Goal: Task Accomplishment & Management: Complete application form

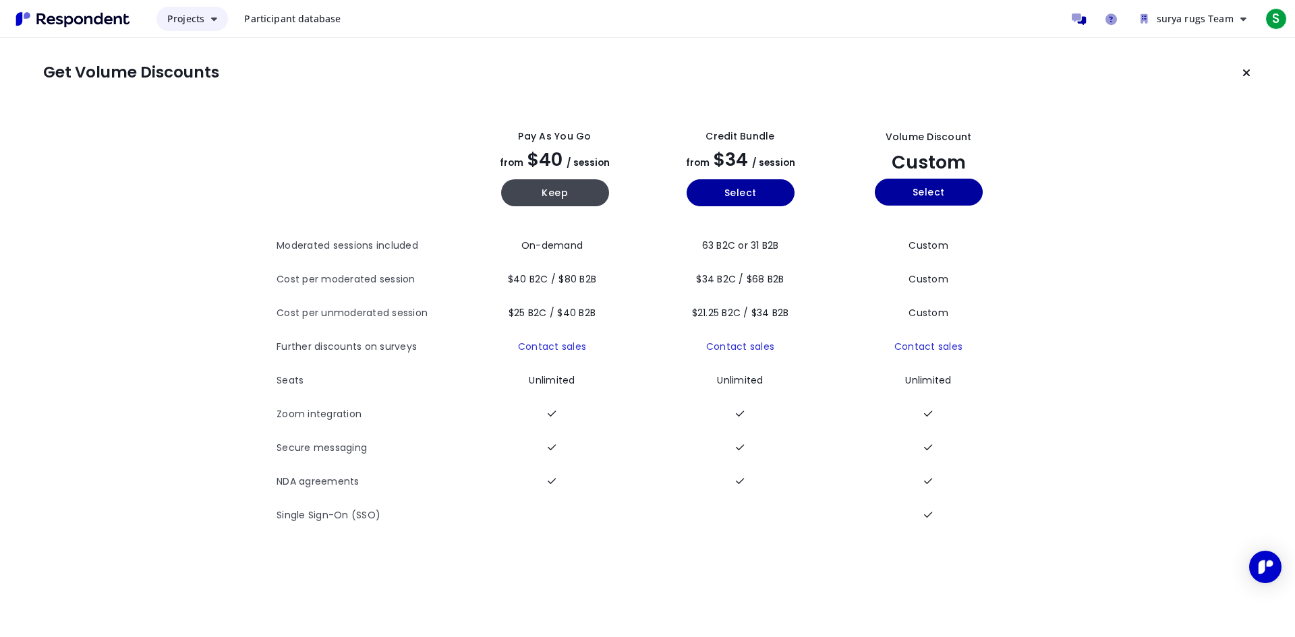
click at [214, 26] on button "Projects" at bounding box center [191, 19] width 71 height 24
click at [405, 85] on md-backdrop at bounding box center [647, 318] width 1295 height 637
click at [1248, 70] on icon "Keep current plan" at bounding box center [1246, 72] width 8 height 11
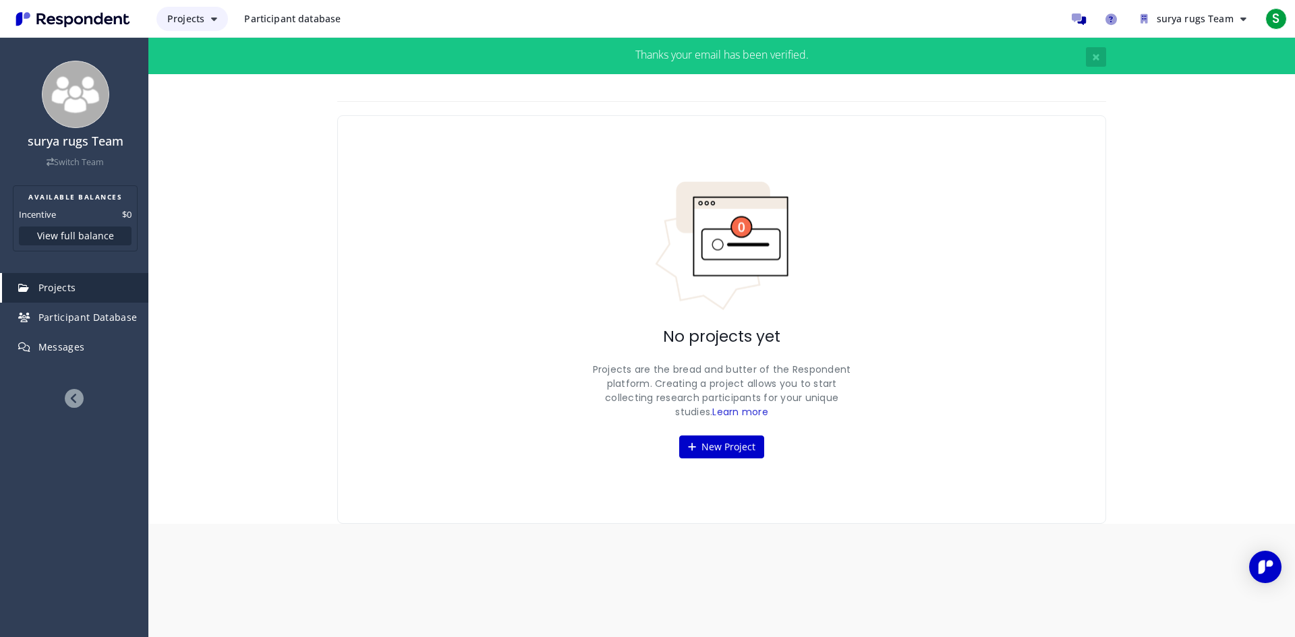
click at [181, 25] on button "Projects" at bounding box center [191, 19] width 71 height 24
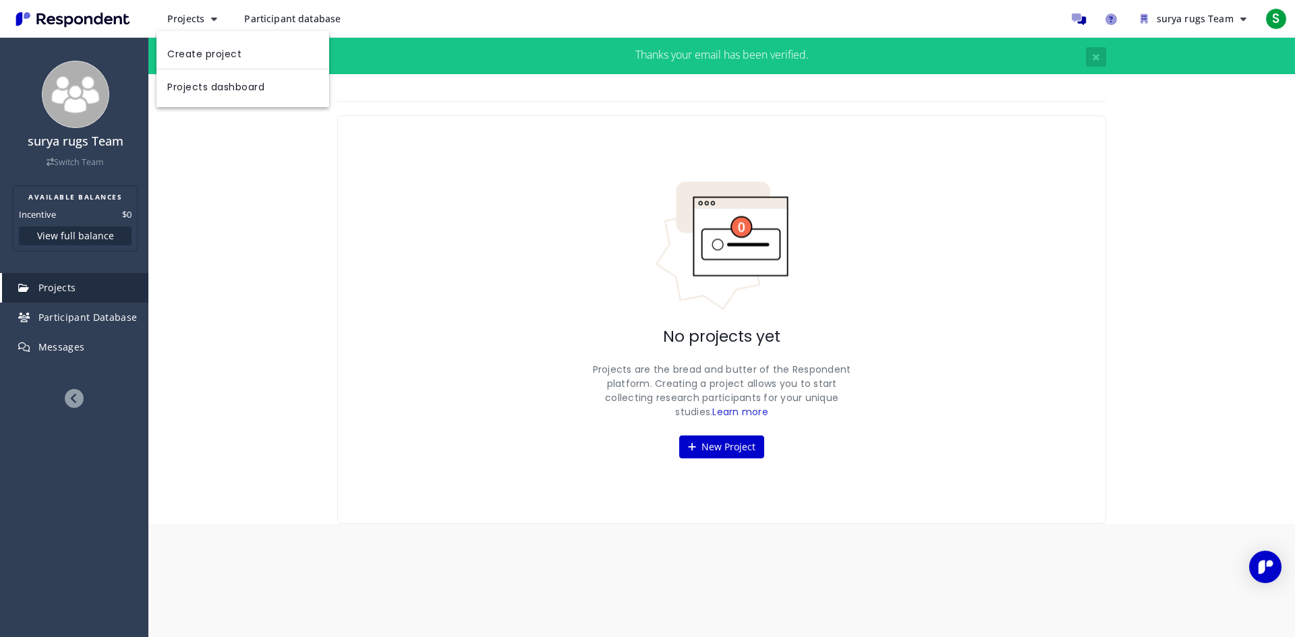
click at [310, 29] on md-backdrop at bounding box center [647, 318] width 1295 height 637
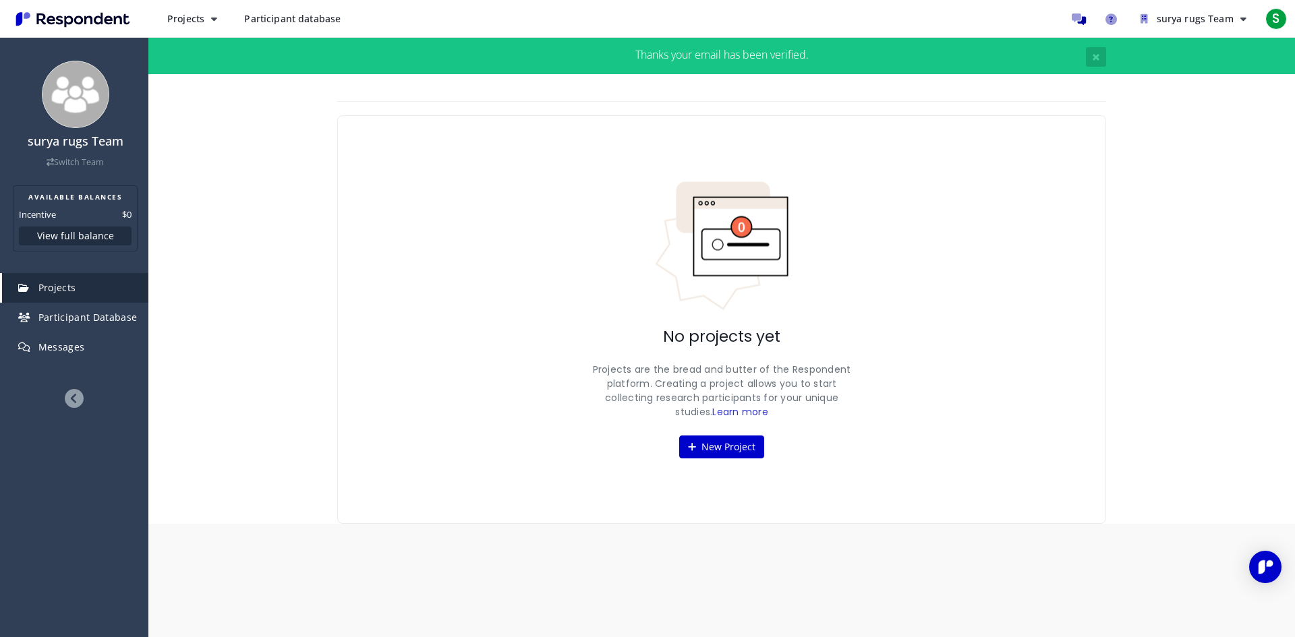
click at [314, 23] on span "Participant database" at bounding box center [292, 18] width 96 height 13
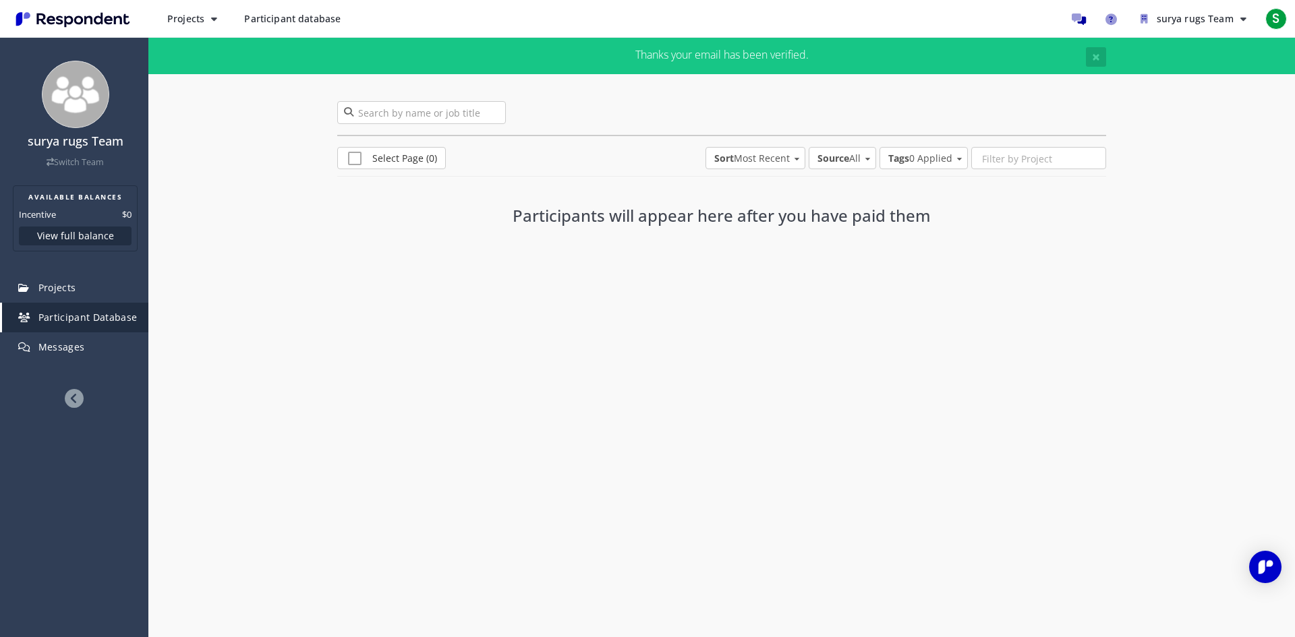
click at [121, 18] on img "Main navigation" at bounding box center [73, 19] width 124 height 22
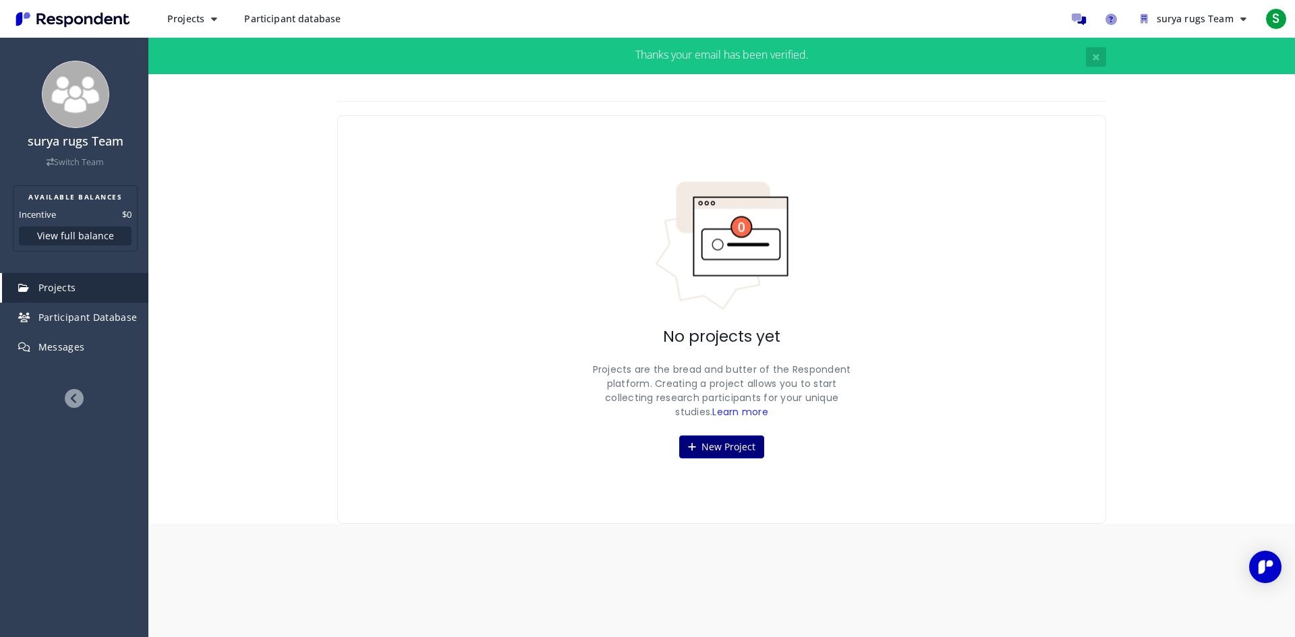
click at [697, 442] on button "New Project" at bounding box center [721, 447] width 85 height 23
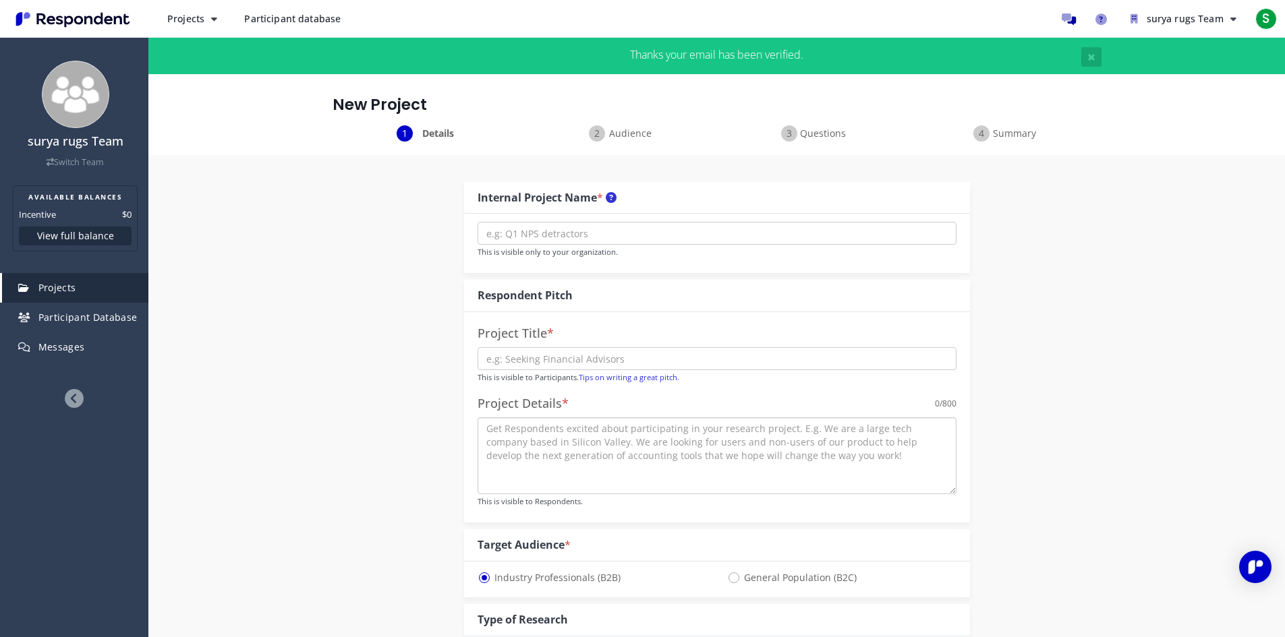
click at [721, 454] on textarea at bounding box center [716, 455] width 479 height 77
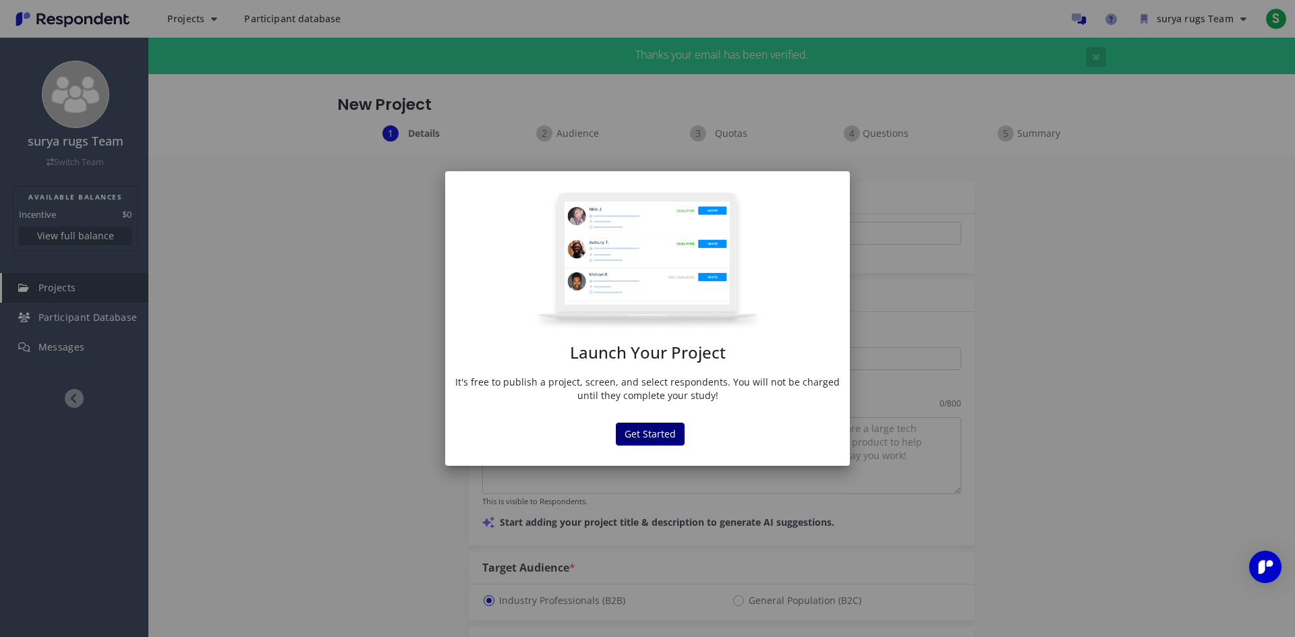
click at [679, 376] on md-dialog "Launch Your Project It's free to publish a project, screen, and select responde…" at bounding box center [647, 318] width 405 height 295
click at [664, 434] on button "Get Started" at bounding box center [650, 434] width 69 height 23
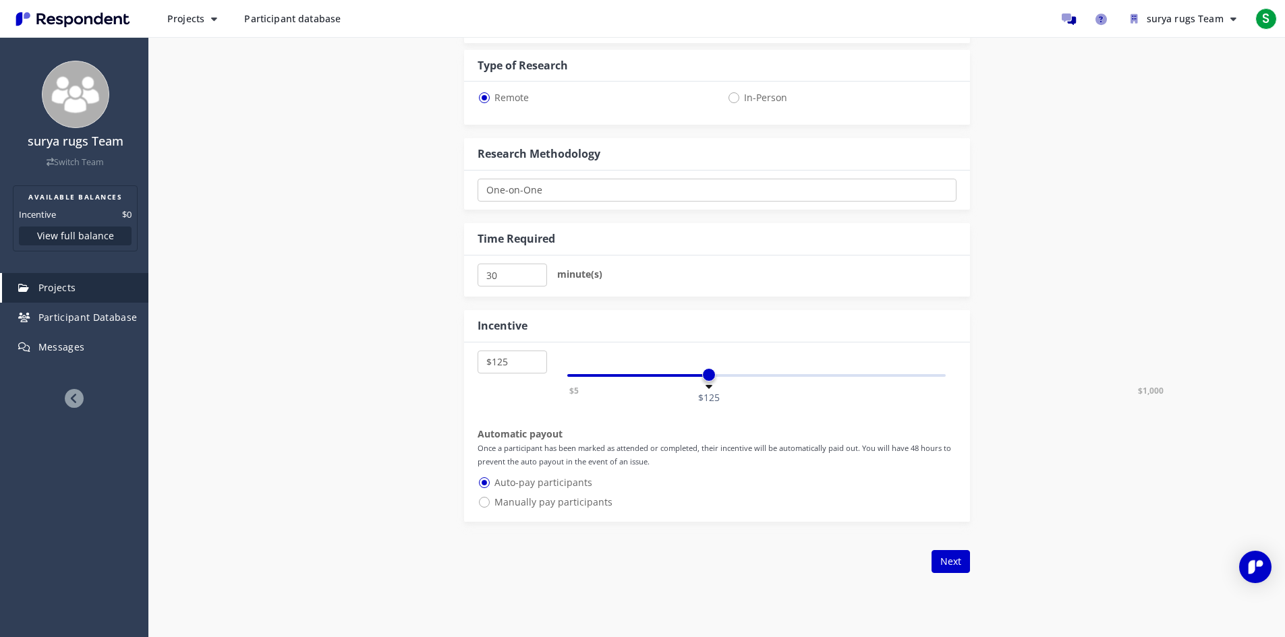
scroll to position [607, 0]
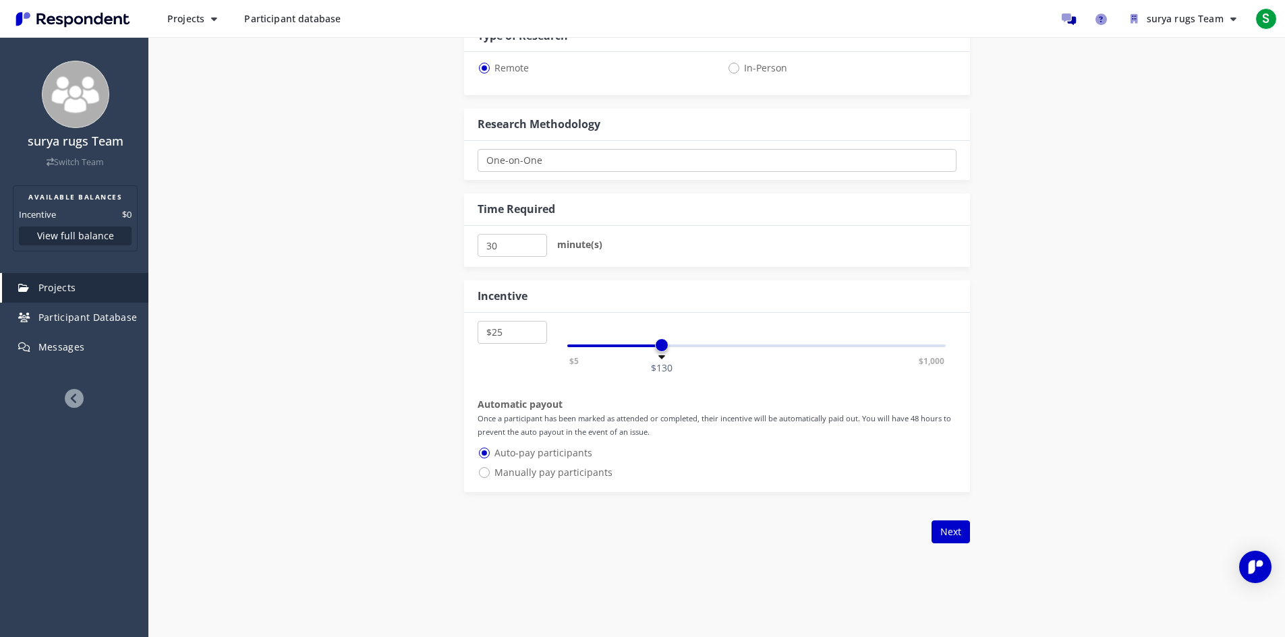
select select "number:5"
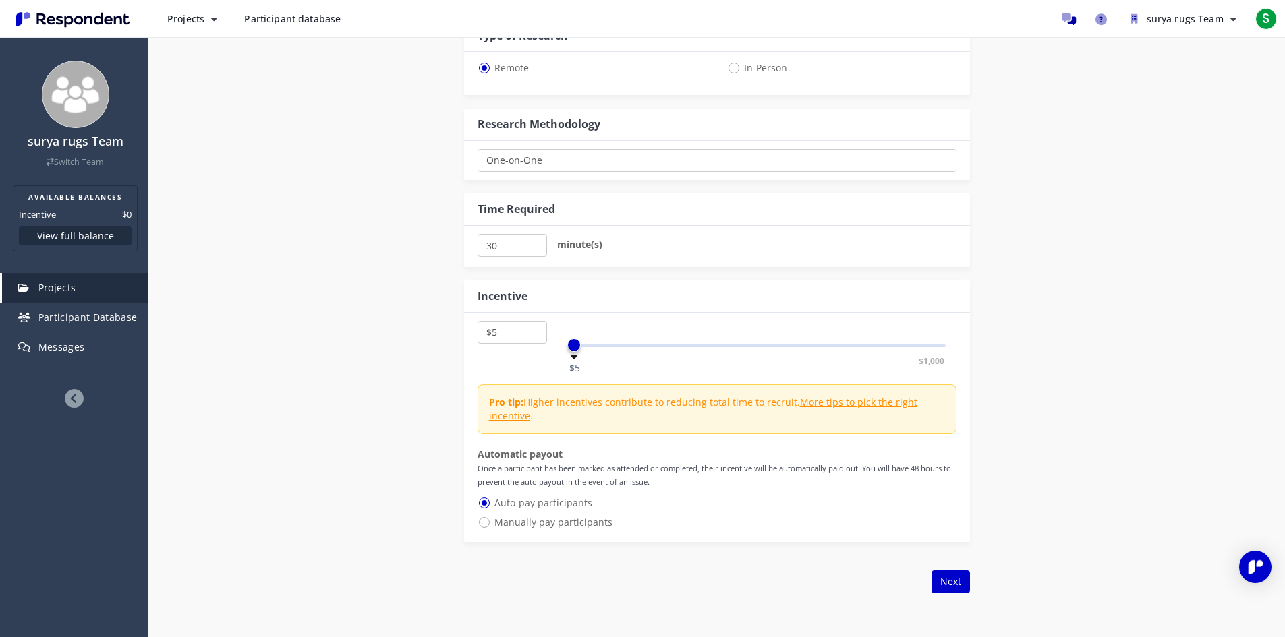
drag, startPoint x: 711, startPoint y: 349, endPoint x: 512, endPoint y: 355, distance: 199.0
click at [512, 355] on div "$5 $10 $15 $20 $25 $30 $35 $40 $45 $50 $55 $60 $65 $70 $75 $80 $85 $90 $95 $100…" at bounding box center [716, 339] width 479 height 36
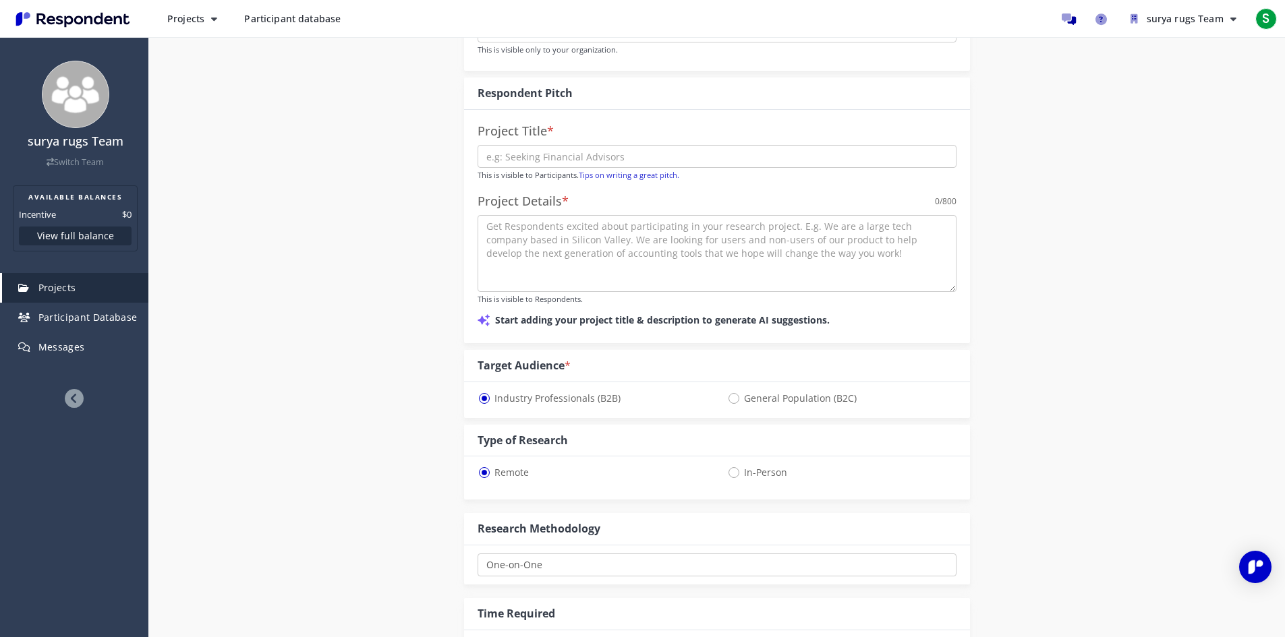
scroll to position [0, 0]
